Goal: Find specific page/section: Find specific page/section

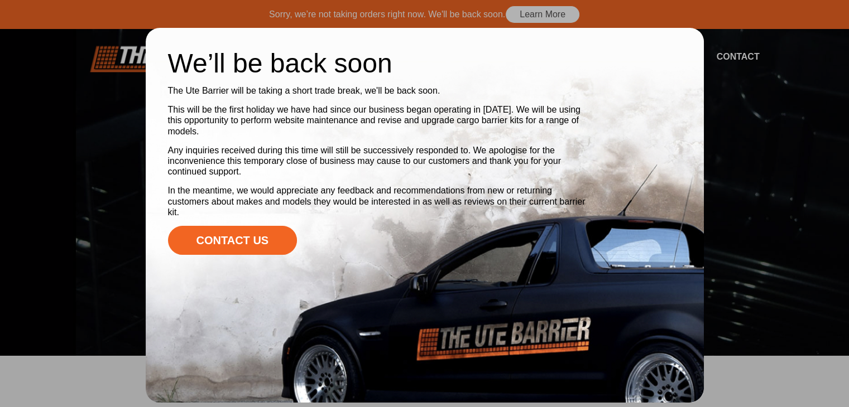
click at [744, 98] on div at bounding box center [424, 203] width 849 height 407
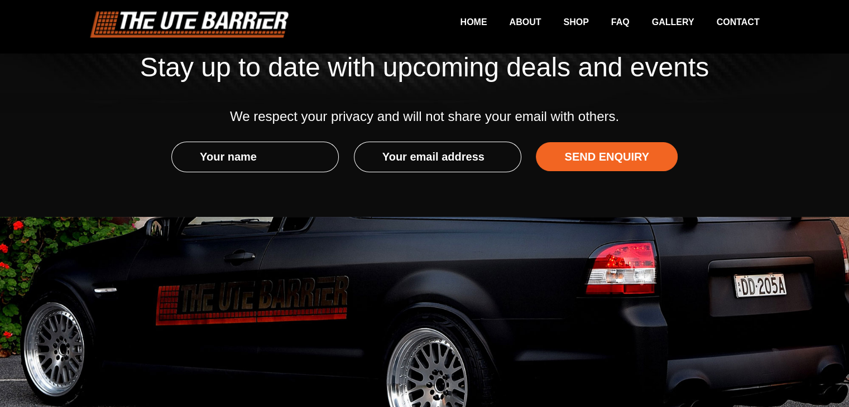
scroll to position [1719, 0]
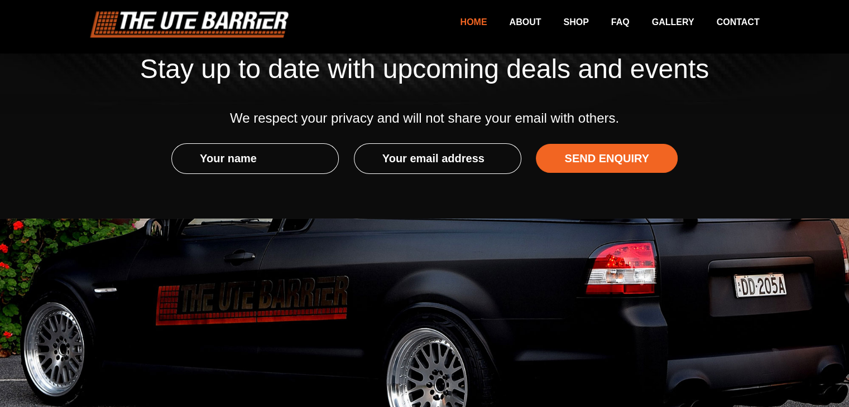
click at [478, 27] on link "Home" at bounding box center [462, 22] width 49 height 22
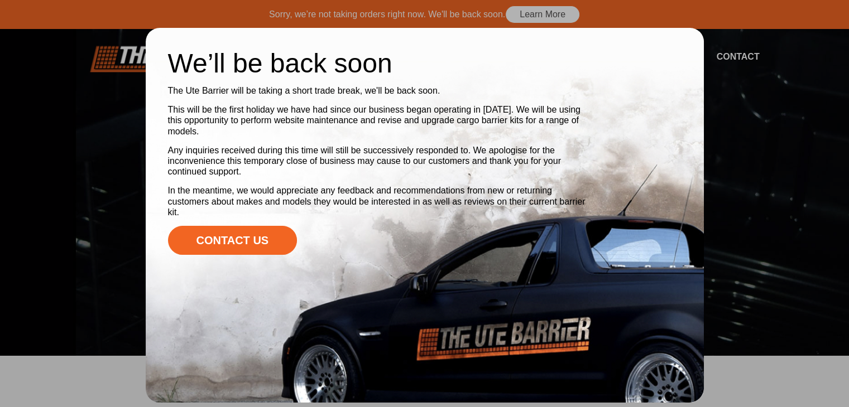
click at [761, 100] on div at bounding box center [424, 203] width 849 height 407
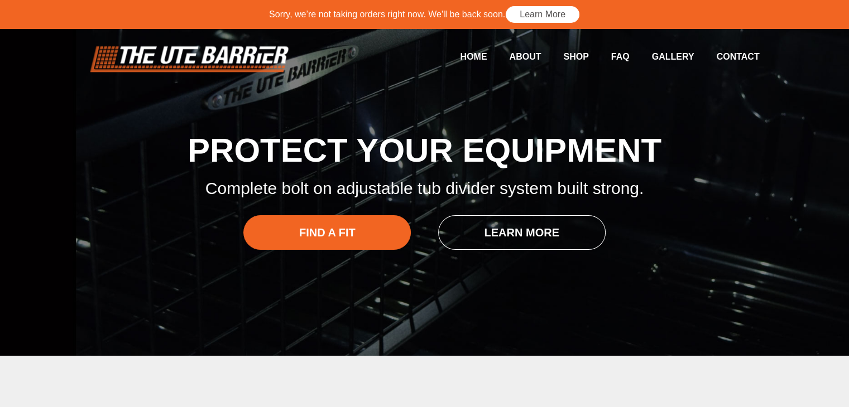
drag, startPoint x: 848, startPoint y: 59, endPoint x: 845, endPoint y: 90, distance: 32.0
click at [845, 90] on header "Sorry, we’re not taking orders right now. We'll be back soon. Learn More Home A…" at bounding box center [424, 52] width 849 height 104
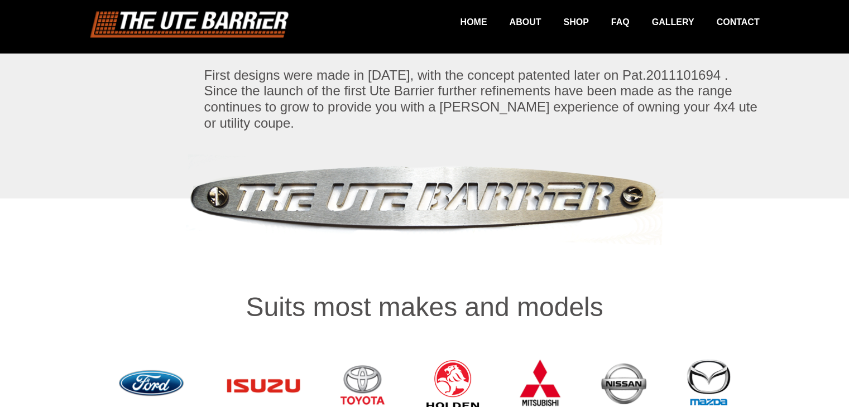
scroll to position [391, 0]
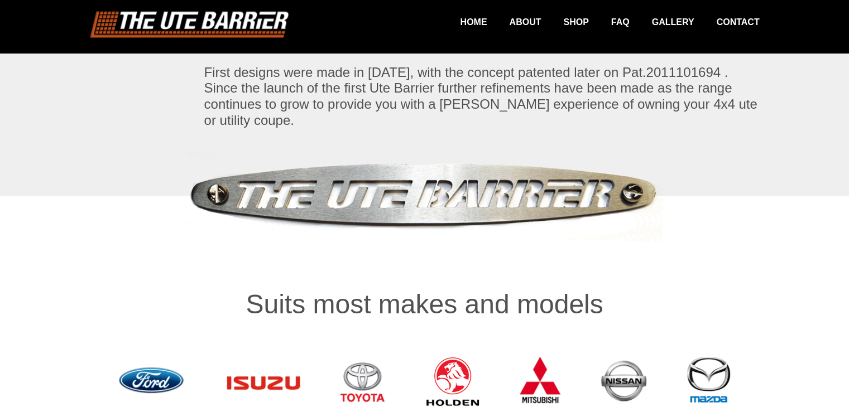
click at [536, 362] on img at bounding box center [541, 381] width 44 height 71
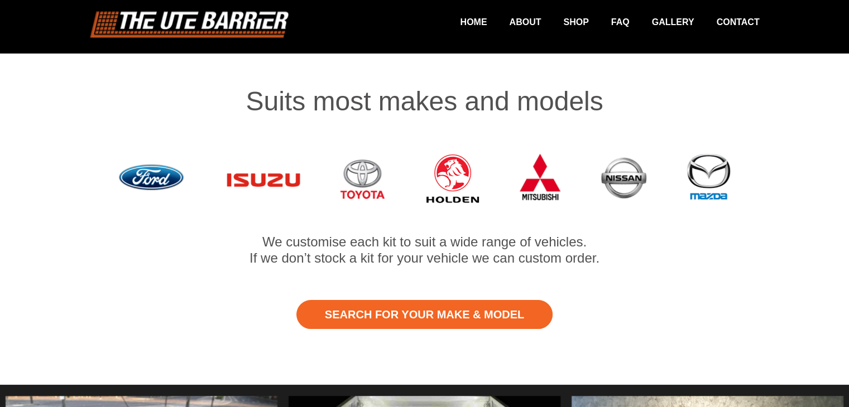
scroll to position [592, 0]
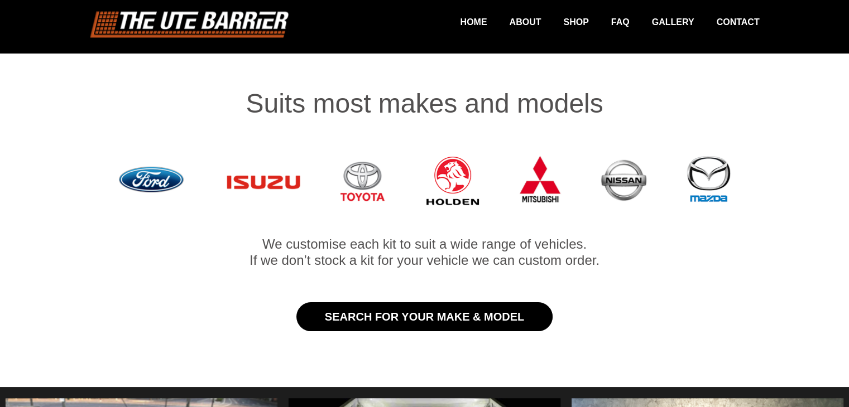
click at [442, 303] on link "Search for Your Make & Model" at bounding box center [424, 317] width 256 height 29
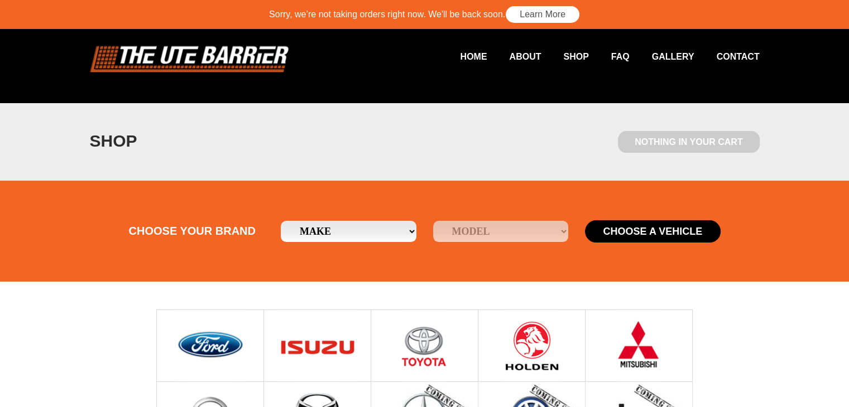
click at [404, 232] on select "Make Ford Holden [GEOGRAPHIC_DATA] Mazda Mitsubishi Nissan Toyota" at bounding box center [349, 231] width 136 height 21
select select "19"
click at [281, 221] on select "Make Ford Holden [GEOGRAPHIC_DATA] Mazda Mitsubishi Nissan Toyota" at bounding box center [349, 231] width 136 height 21
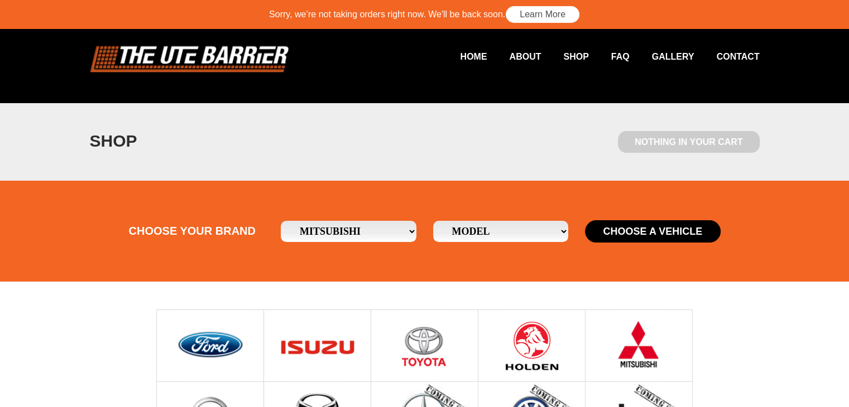
click at [481, 234] on select "Model [GEOGRAPHIC_DATA]" at bounding box center [501, 231] width 136 height 21
select select "/mitsubishi/triton"
click at [433, 221] on select "Model [GEOGRAPHIC_DATA]" at bounding box center [501, 231] width 136 height 21
click at [634, 233] on button "Choose a Vehicle" at bounding box center [653, 231] width 136 height 22
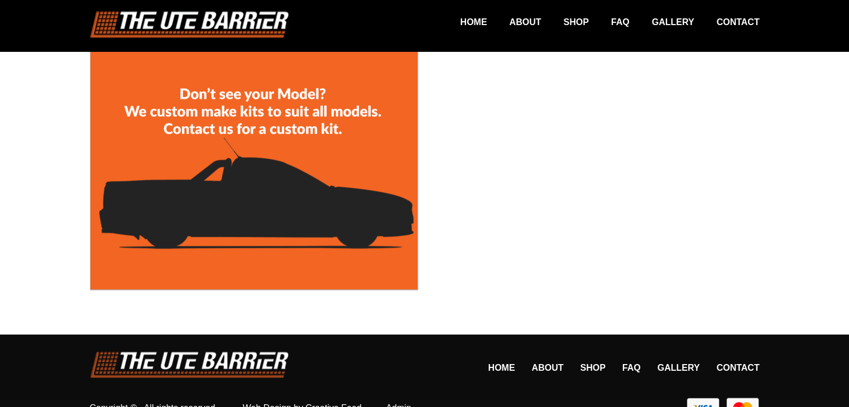
scroll to position [594, 0]
